Goal: Task Accomplishment & Management: Manage account settings

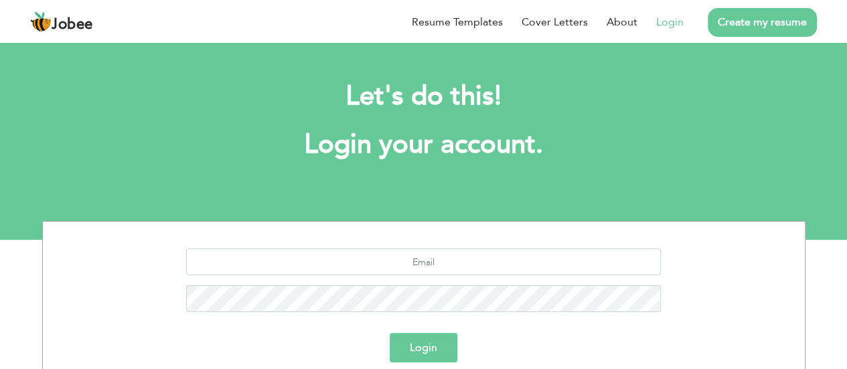
click at [671, 17] on link "Login" at bounding box center [669, 22] width 27 height 16
click at [415, 261] on input "text" at bounding box center [423, 262] width 475 height 27
type input "[EMAIL_ADDRESS][DOMAIN_NAME]"
click at [390, 333] on button "Login" at bounding box center [424, 347] width 68 height 29
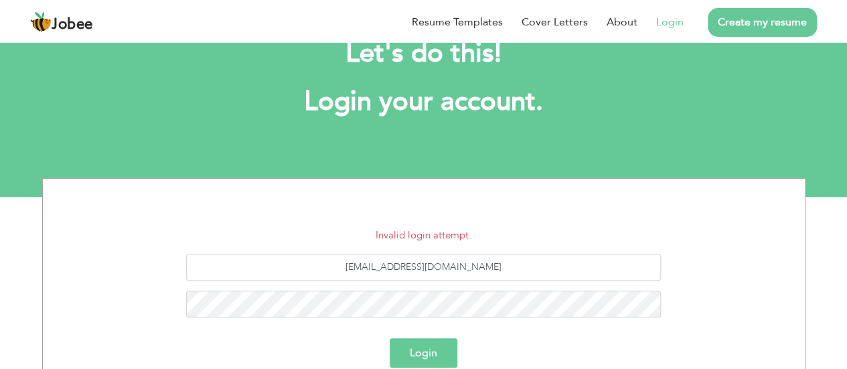
scroll to position [44, 0]
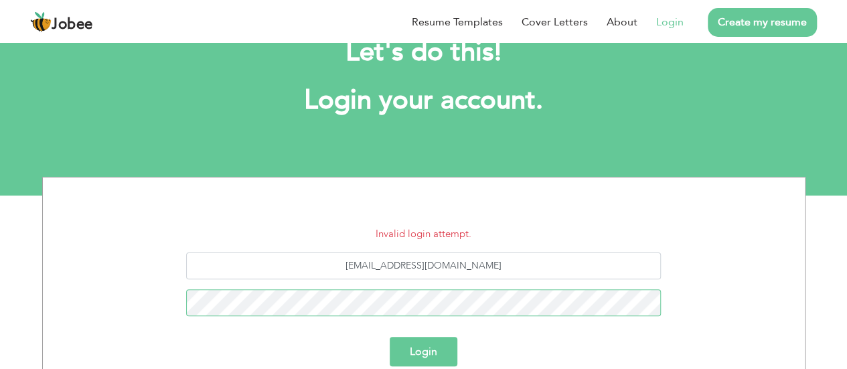
click at [390, 337] on button "Login" at bounding box center [424, 351] width 68 height 29
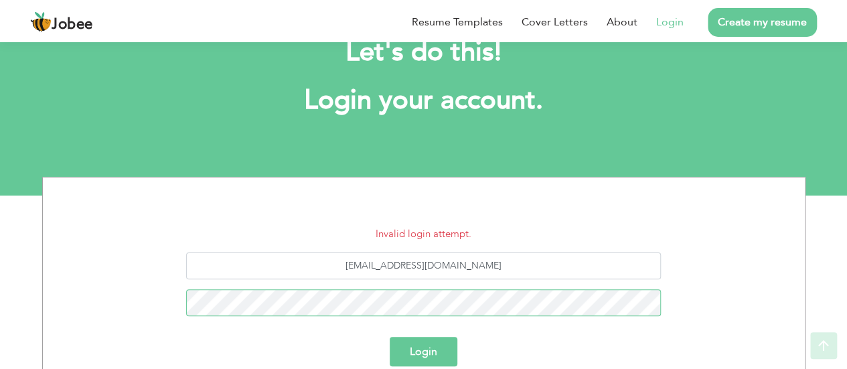
scroll to position [179, 0]
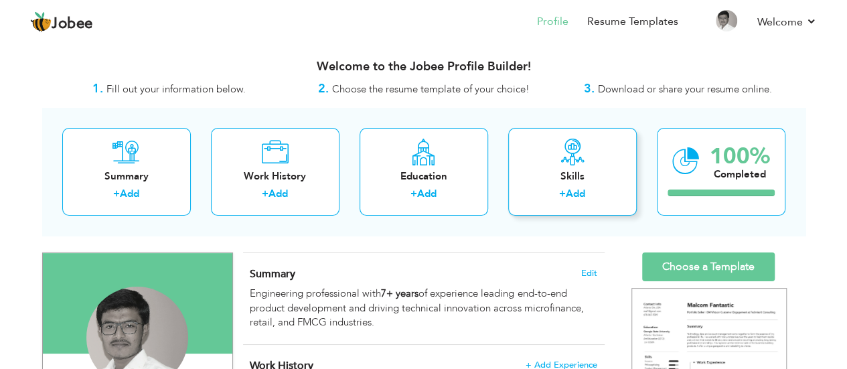
click at [575, 194] on link "Add" at bounding box center [575, 193] width 19 height 13
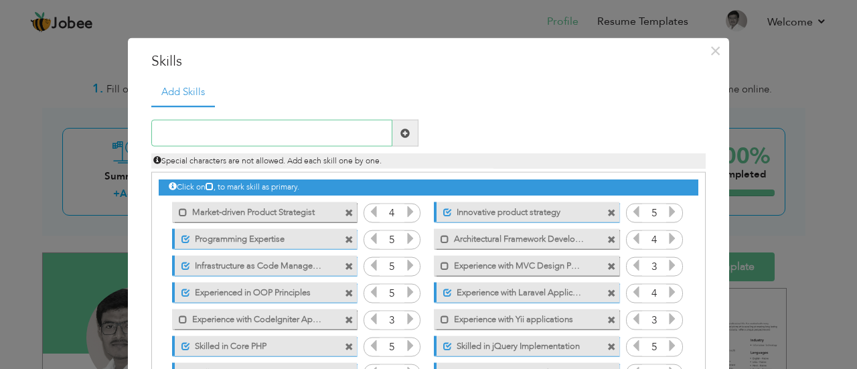
click at [295, 131] on input "text" at bounding box center [271, 133] width 241 height 27
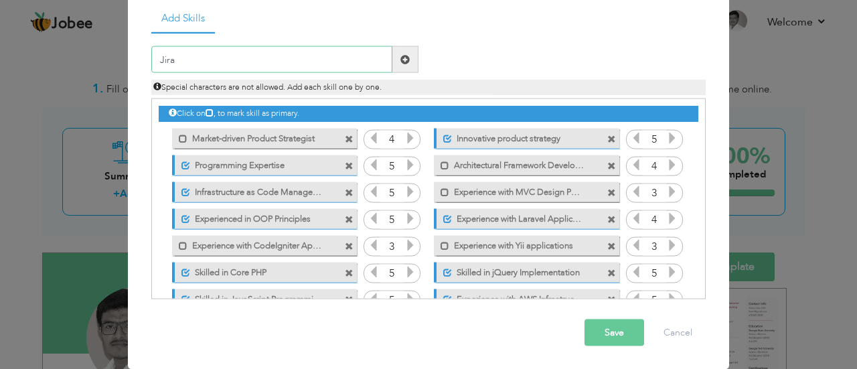
scroll to position [7, 0]
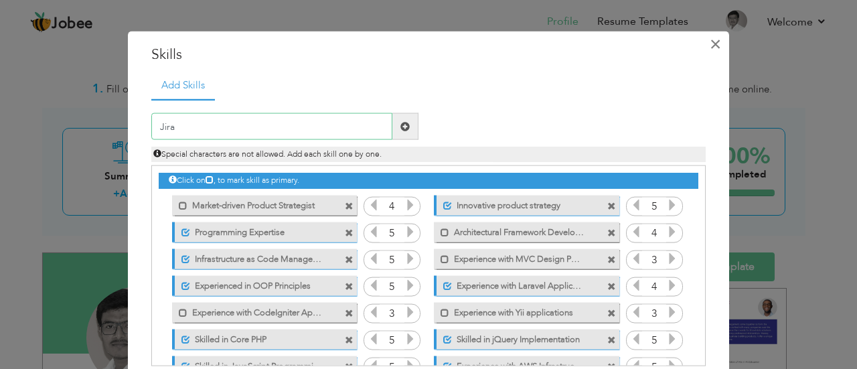
type input "Jira"
click at [711, 44] on span "×" at bounding box center [715, 43] width 11 height 24
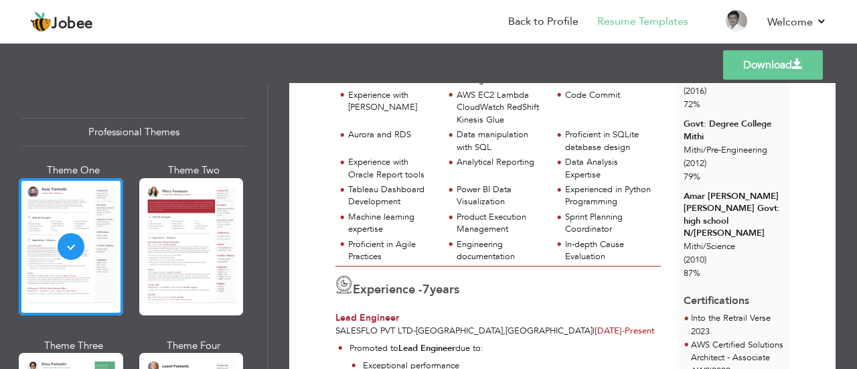
scroll to position [335, 0]
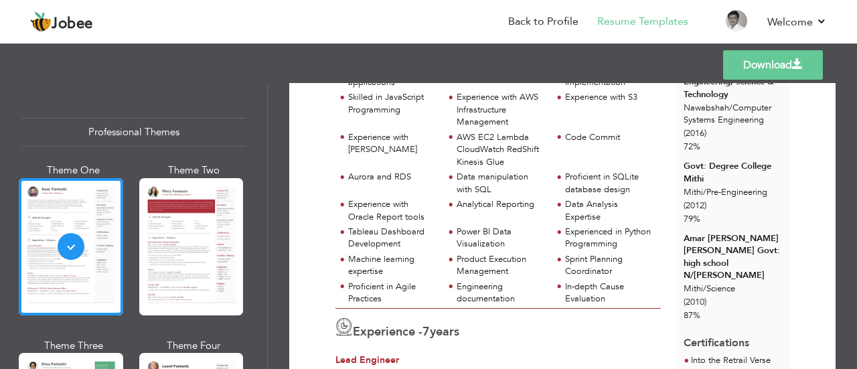
click at [521, 241] on div "Power BI Data Visualization" at bounding box center [501, 238] width 88 height 25
click at [576, 195] on div "Proficient in SQLite database design" at bounding box center [609, 183] width 88 height 25
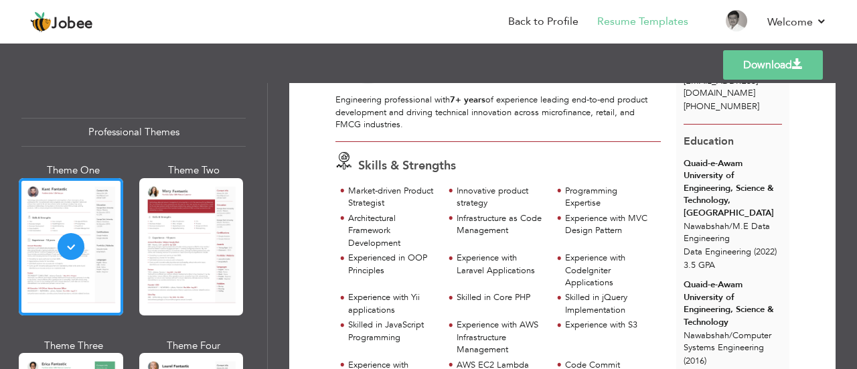
scroll to position [0, 0]
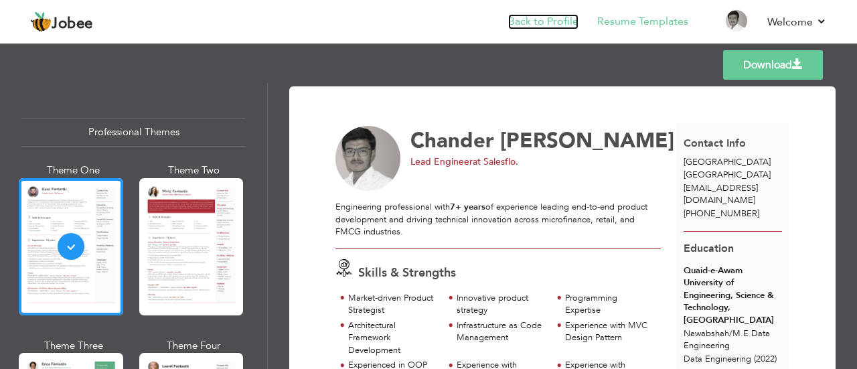
click at [537, 25] on link "Back to Profile" at bounding box center [543, 21] width 70 height 15
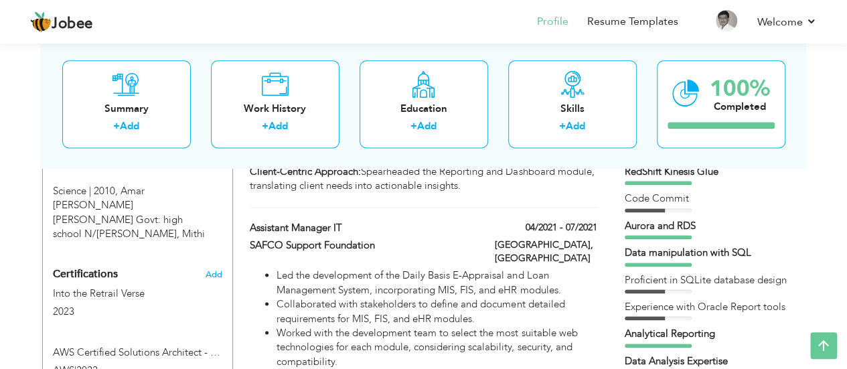
scroll to position [804, 0]
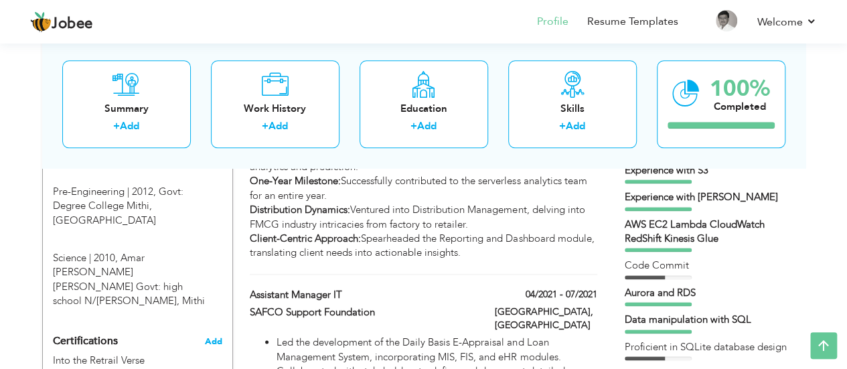
click at [210, 337] on span "Add" at bounding box center [213, 341] width 17 height 9
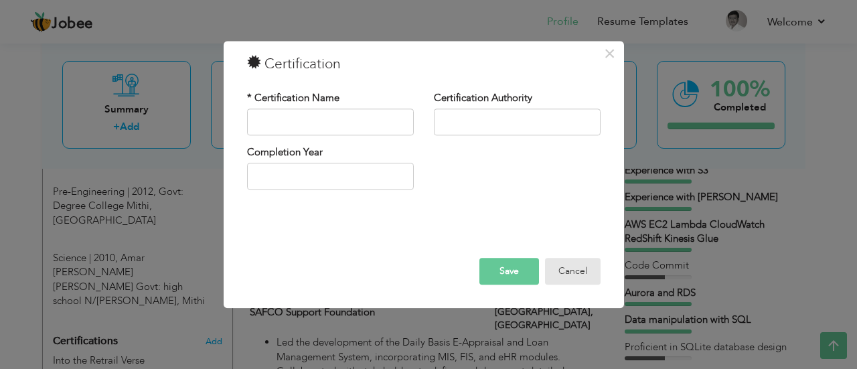
drag, startPoint x: 573, startPoint y: 270, endPoint x: 438, endPoint y: 278, distance: 135.5
click at [571, 270] on button "Cancel" at bounding box center [573, 271] width 56 height 27
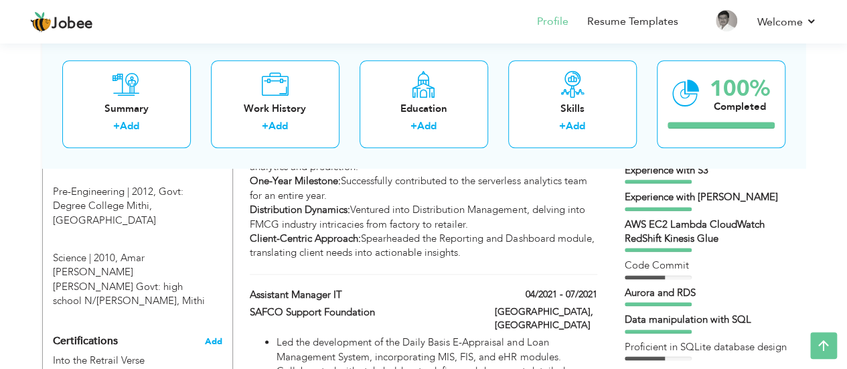
click at [209, 337] on span "Add" at bounding box center [213, 341] width 17 height 9
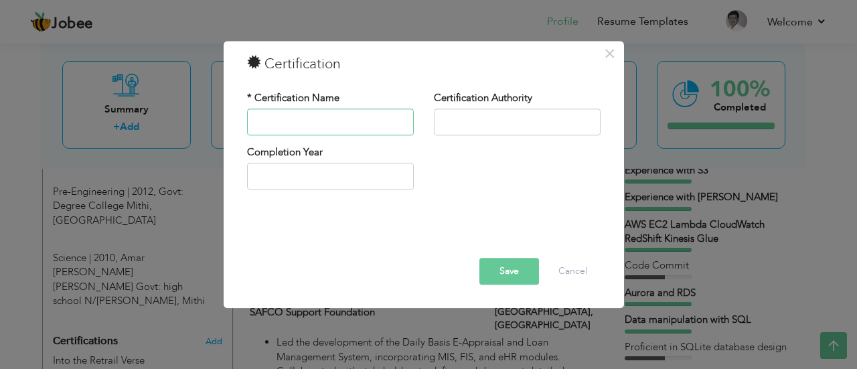
click at [297, 125] on input "text" at bounding box center [330, 122] width 167 height 27
type input "AWS Solution Architect"
type input "2025"
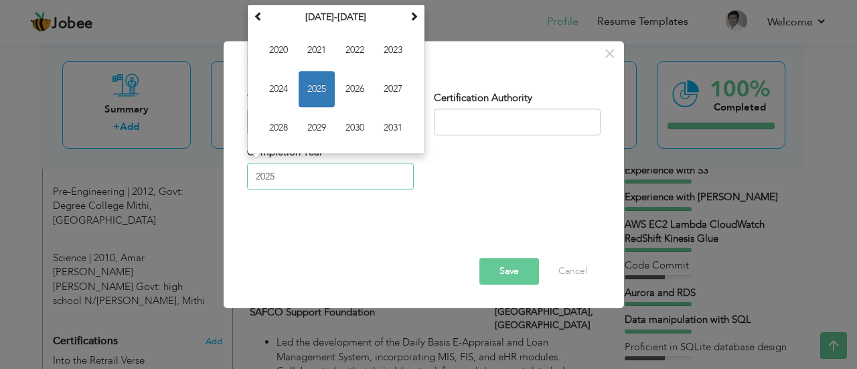
click at [373, 184] on input "2025" at bounding box center [330, 176] width 167 height 27
drag, startPoint x: 281, startPoint y: 93, endPoint x: 299, endPoint y: 81, distance: 21.2
click at [303, 151] on div "September 2025 Su Mo Tu We Th Fr Sa 31 1 2 3 4 5 6 7 8 9 10 11 12 13 14 15 16 1…" at bounding box center [336, 79] width 178 height 150
click at [319, 86] on span "2025" at bounding box center [317, 89] width 36 height 36
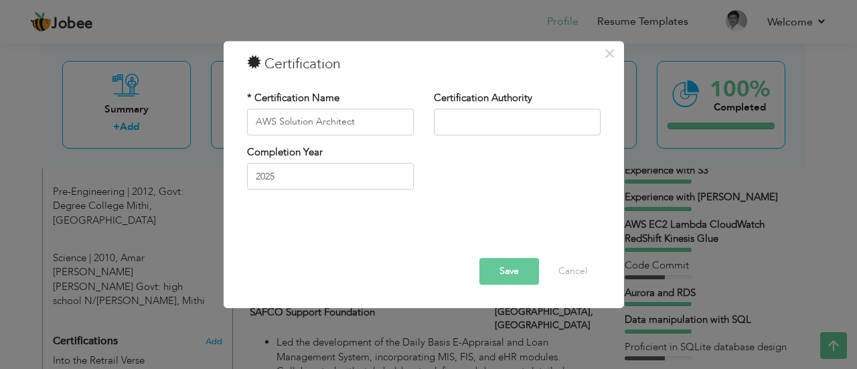
click at [507, 275] on button "Save" at bounding box center [510, 271] width 60 height 27
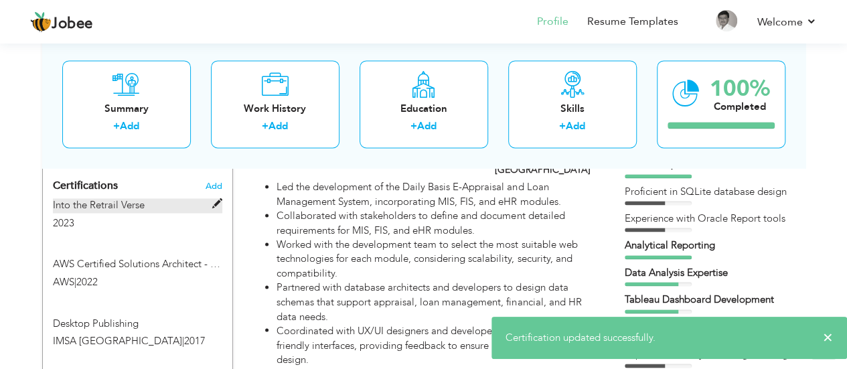
scroll to position [1005, 0]
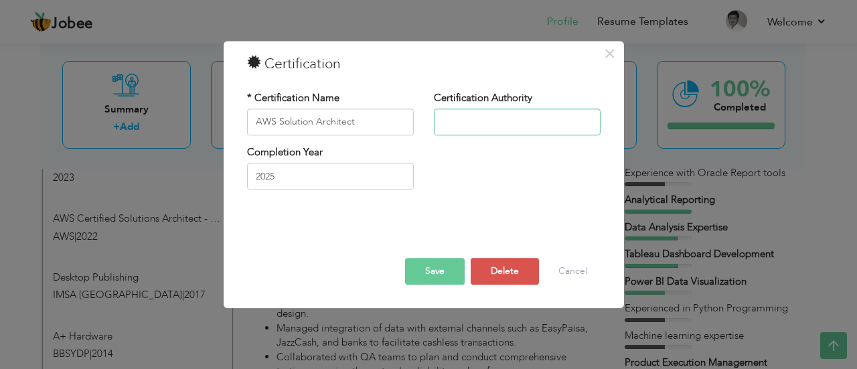
click at [513, 125] on input "text" at bounding box center [517, 122] width 167 height 27
type input "AWS"
click at [446, 265] on button "Save" at bounding box center [435, 271] width 60 height 27
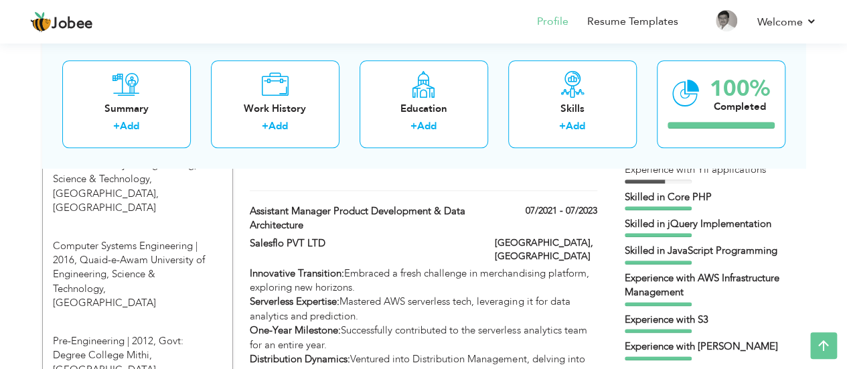
scroll to position [536, 0]
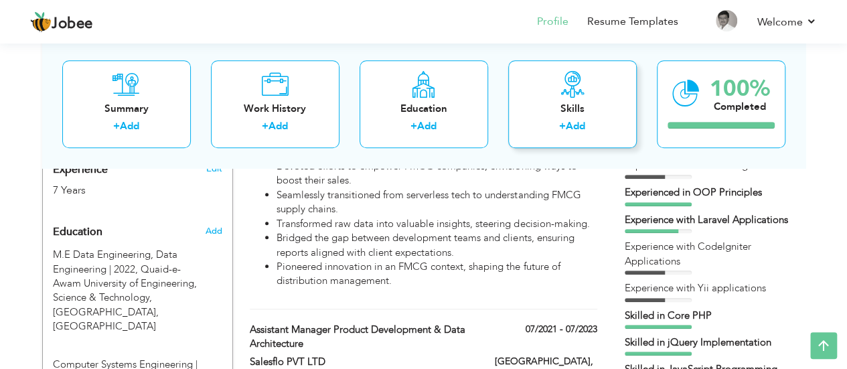
click at [576, 124] on link "Add" at bounding box center [575, 126] width 19 height 13
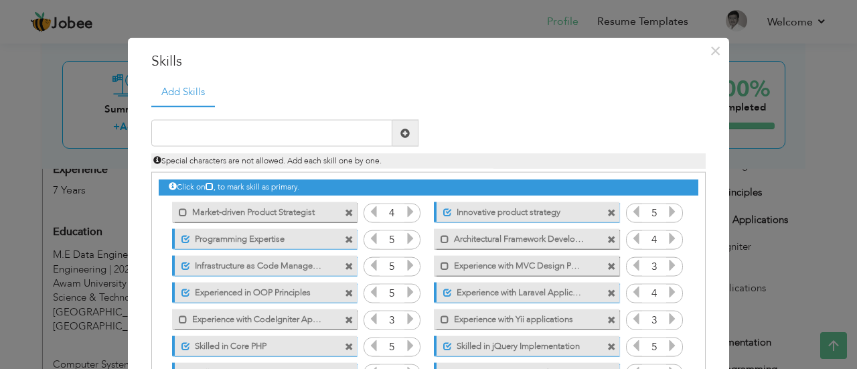
click at [209, 187] on icon at bounding box center [210, 186] width 8 height 8
click at [208, 128] on input "text" at bounding box center [271, 133] width 241 height 27
type input "Jira"
click at [711, 58] on span "×" at bounding box center [715, 50] width 11 height 24
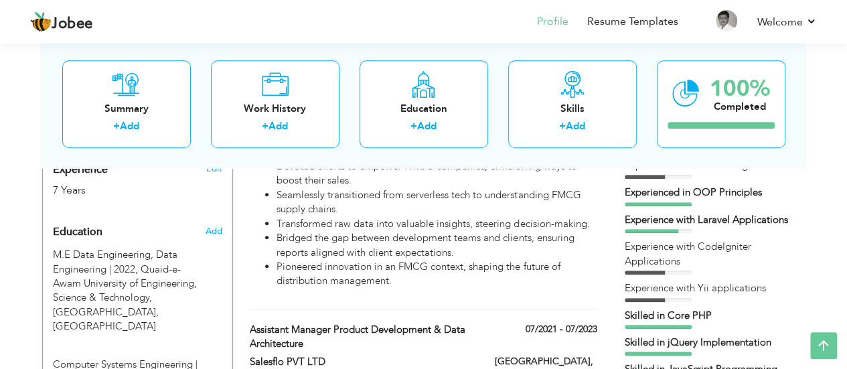
scroll to position [536, 0]
